Goal: Task Accomplishment & Management: Manage account settings

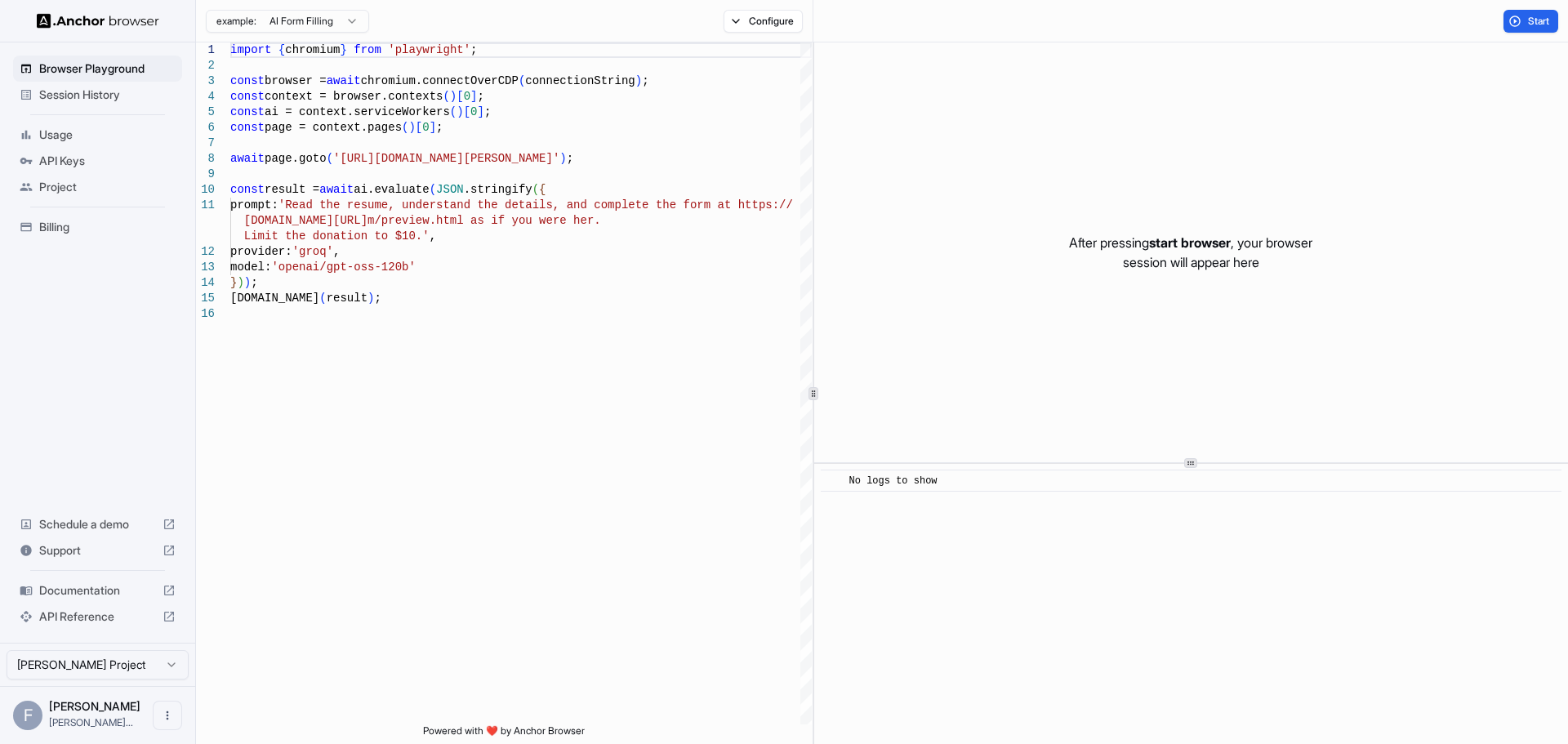
click at [89, 133] on span "Usage" at bounding box center [107, 135] width 137 height 16
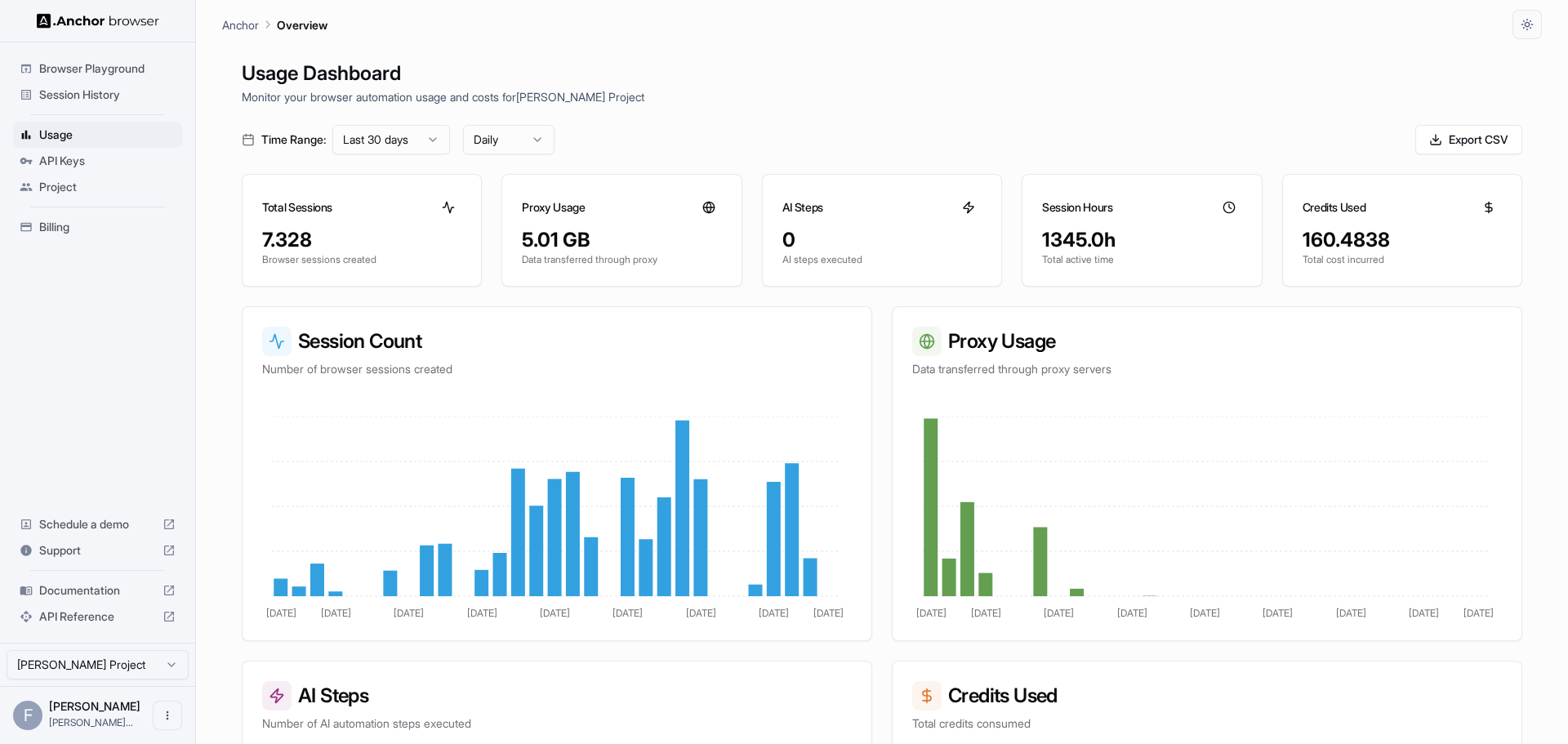
click at [71, 229] on span "Billing" at bounding box center [107, 227] width 137 height 16
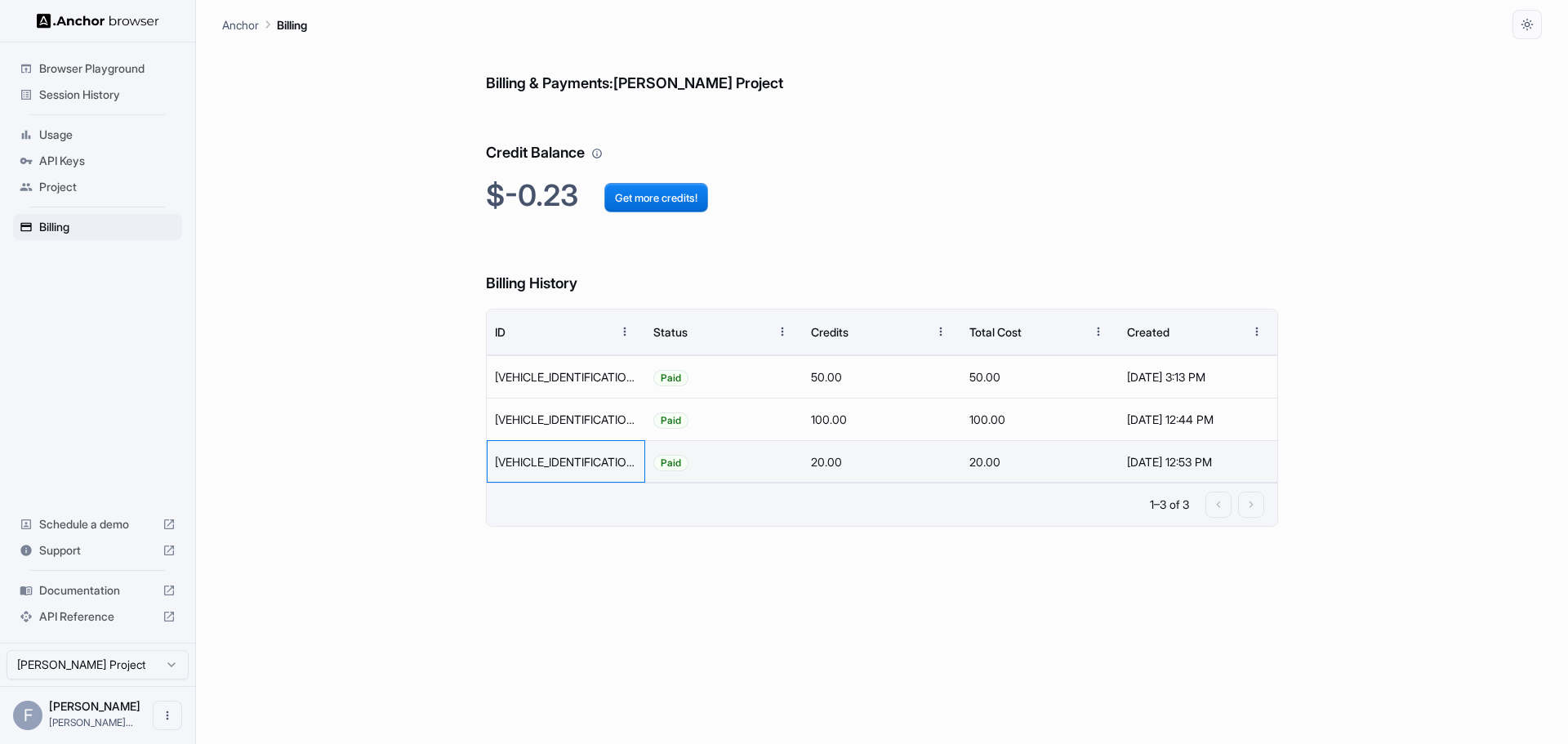
click at [544, 465] on div "[VEHICLE_IDENTIFICATION_NUMBER]" at bounding box center [566, 462] width 158 height 43
click at [348, 431] on div "Billing & Payments: [PERSON_NAME] Project Credit Balance $-0.23 Get more credit…" at bounding box center [882, 391] width 1320 height 705
click at [658, 195] on button "Get more credits!" at bounding box center [657, 197] width 104 height 29
